Goal: Information Seeking & Learning: Learn about a topic

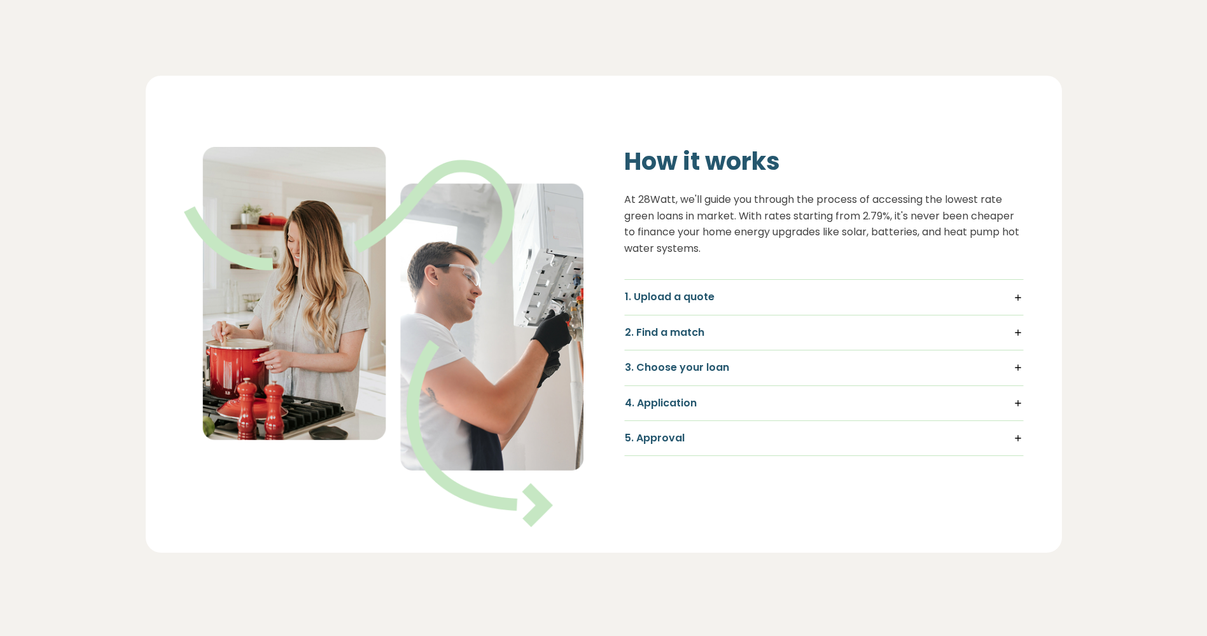
scroll to position [764, 0]
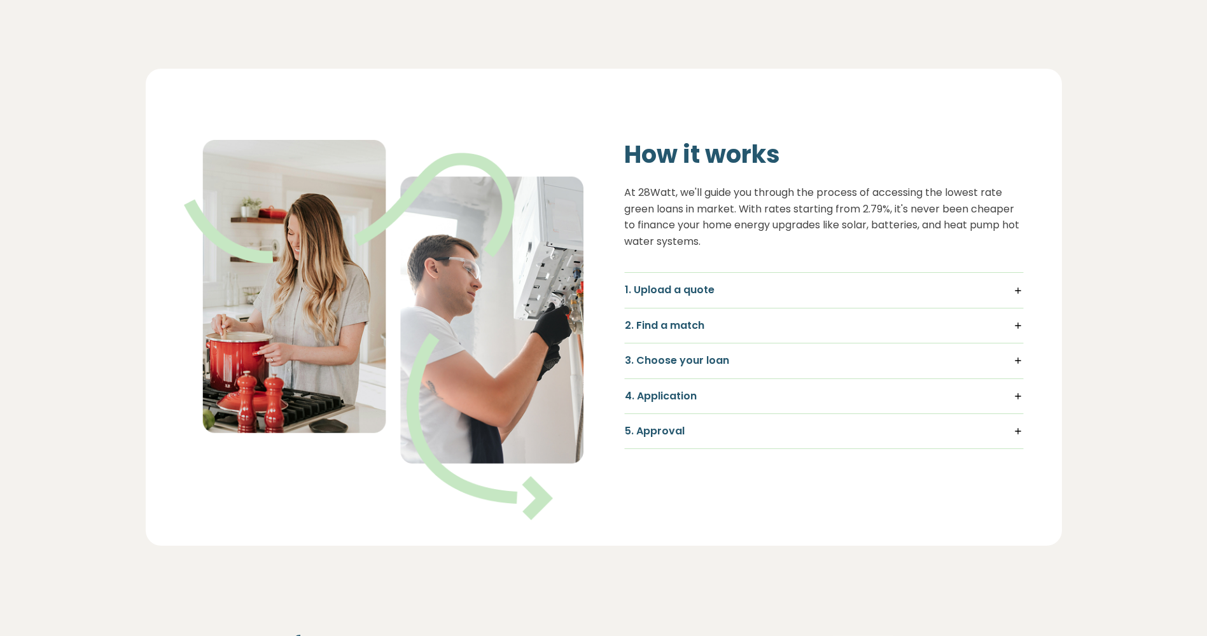
click at [692, 290] on h5 "1. Upload a quote" at bounding box center [824, 290] width 398 height 14
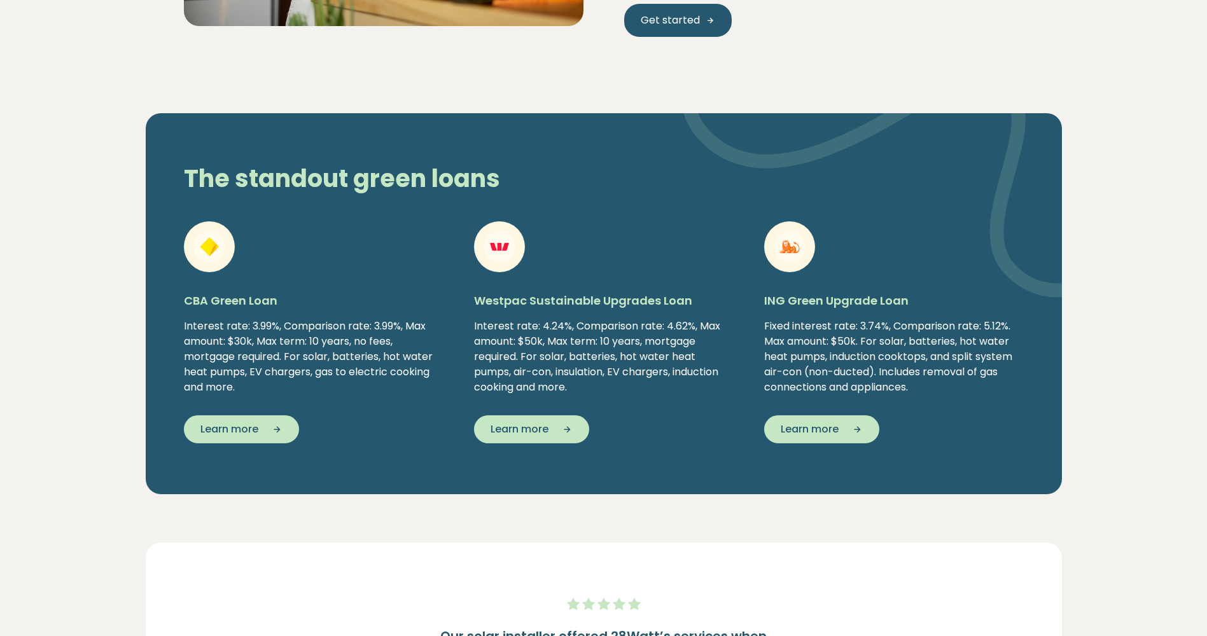
scroll to position [2037, 0]
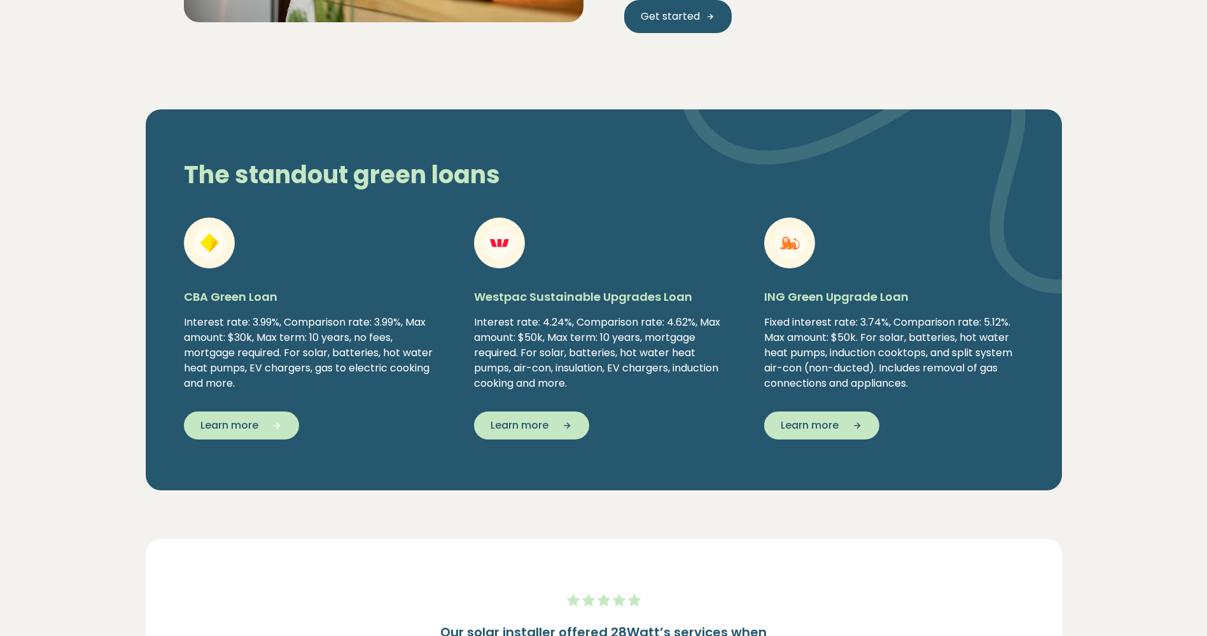
click at [225, 427] on span "Learn more" at bounding box center [229, 425] width 58 height 15
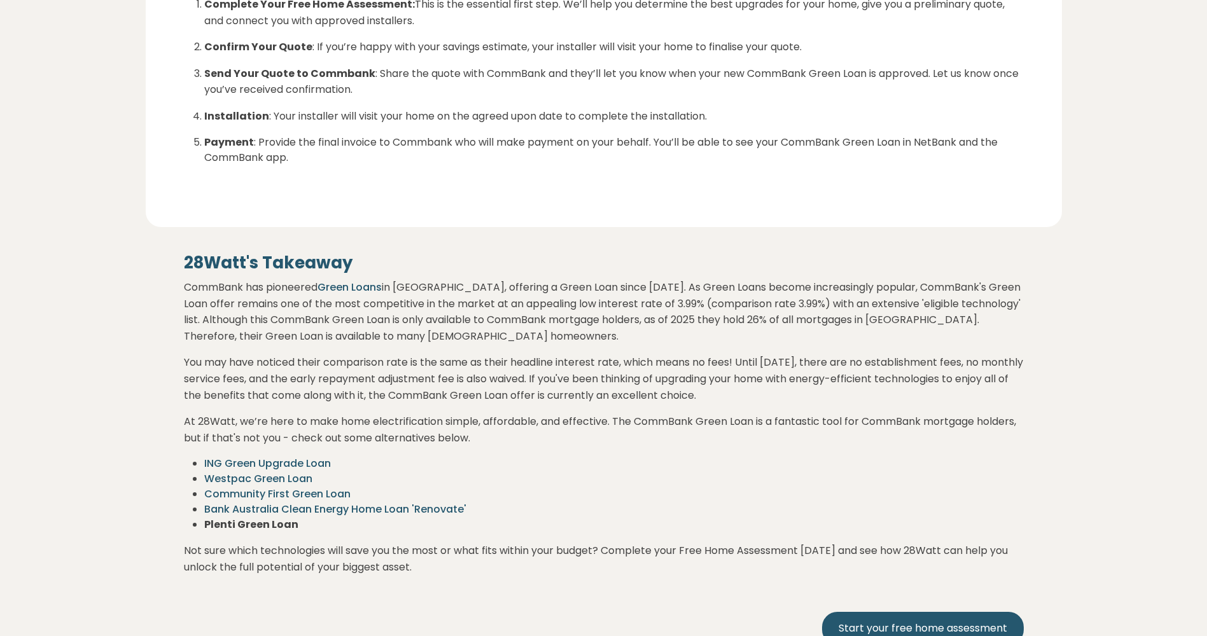
scroll to position [2164, 0]
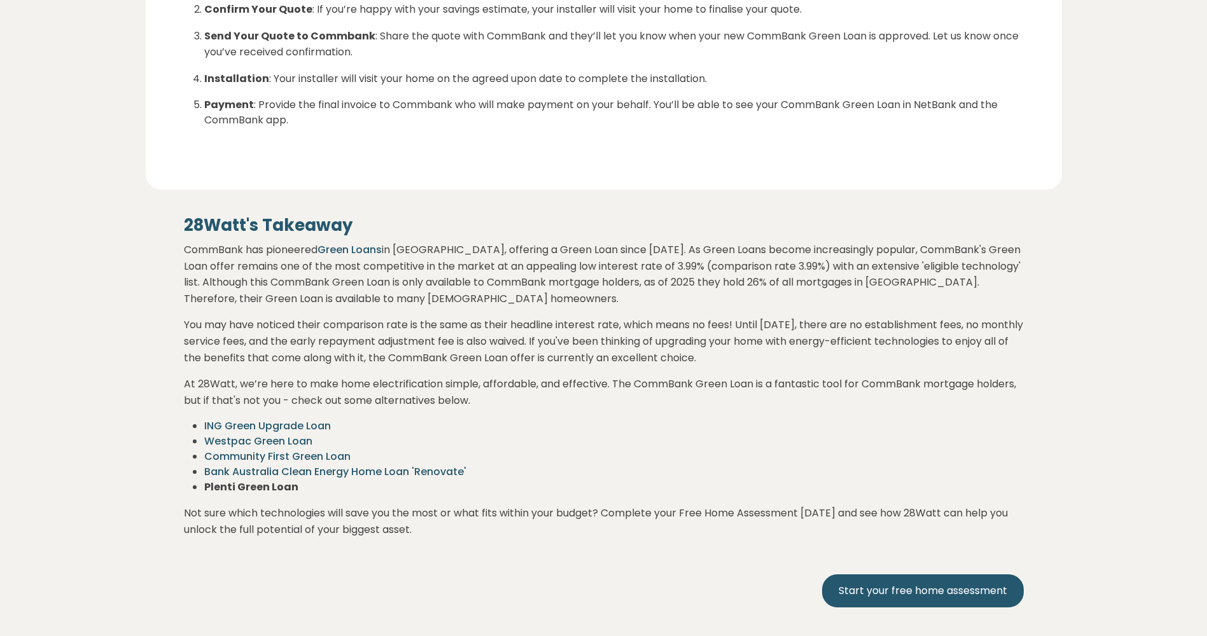
click at [257, 449] on link "Community First Green Loan" at bounding box center [277, 456] width 146 height 15
